Goal: Task Accomplishment & Management: Use online tool/utility

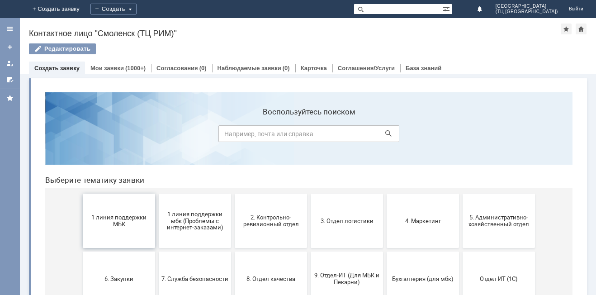
click at [114, 223] on span "1 линия поддержки МБК" at bounding box center [118, 221] width 67 height 14
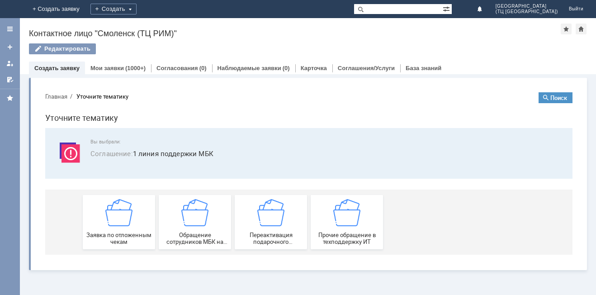
click at [114, 223] on img at bounding box center [118, 212] width 27 height 27
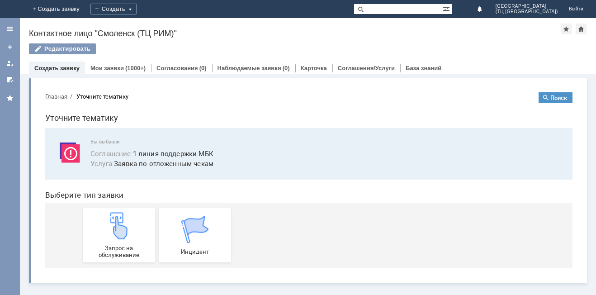
click at [114, 223] on img at bounding box center [118, 225] width 27 height 27
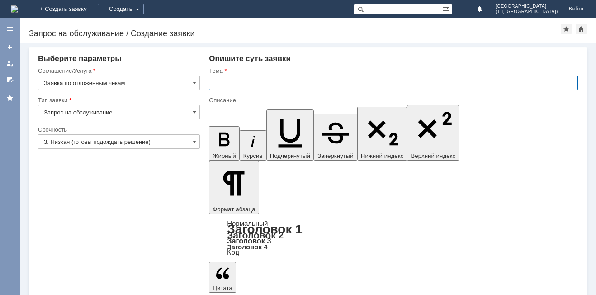
click at [247, 80] on input "text" at bounding box center [393, 83] width 369 height 14
type input "удалить чек"
drag, startPoint x: 231, startPoint y: 2417, endPoint x: 459, endPoint y: 2522, distance: 251.5
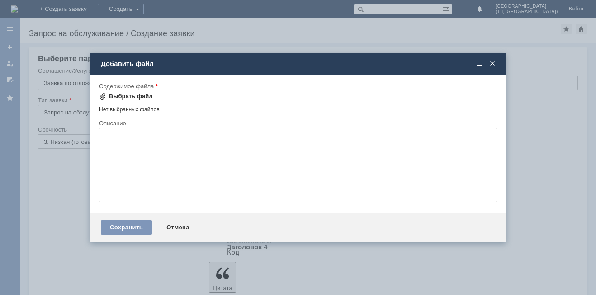
click at [123, 94] on div "Выбрать файл" at bounding box center [131, 96] width 44 height 7
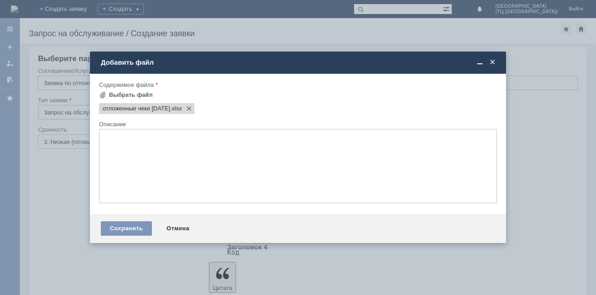
click at [165, 92] on form "Выбрать файл" at bounding box center [298, 96] width 398 height 12
click at [127, 223] on div "Сохранить" at bounding box center [126, 228] width 51 height 14
